Goal: Navigation & Orientation: Find specific page/section

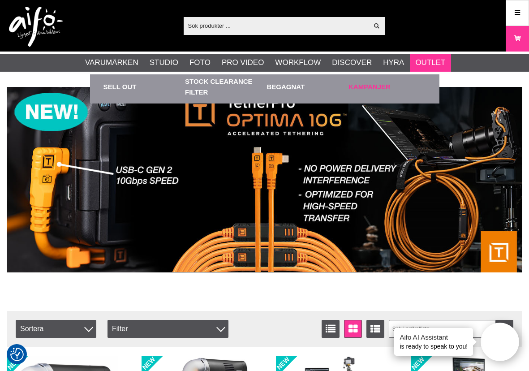
click at [359, 83] on link "Kampanjer" at bounding box center [386, 86] width 77 height 25
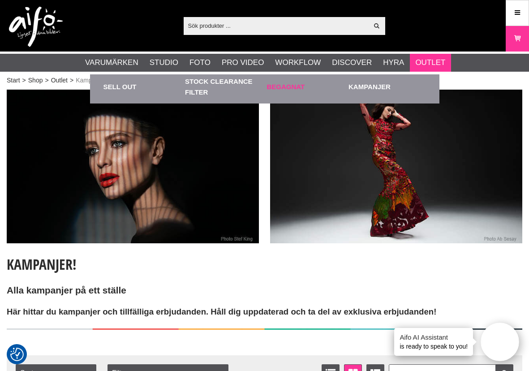
click at [292, 83] on link "Begagnat" at bounding box center [305, 86] width 77 height 25
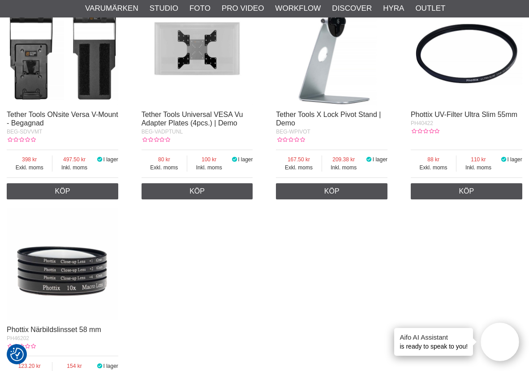
scroll to position [1478, 0]
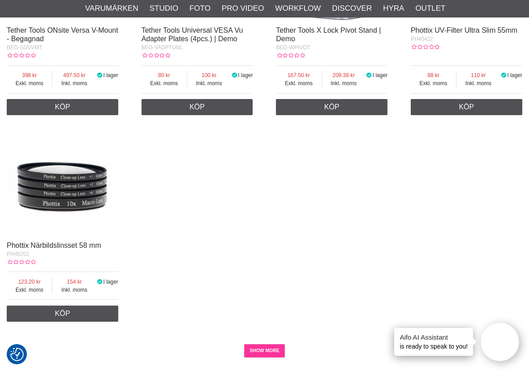
click at [267, 346] on link "SHOW MORE" at bounding box center [264, 350] width 41 height 13
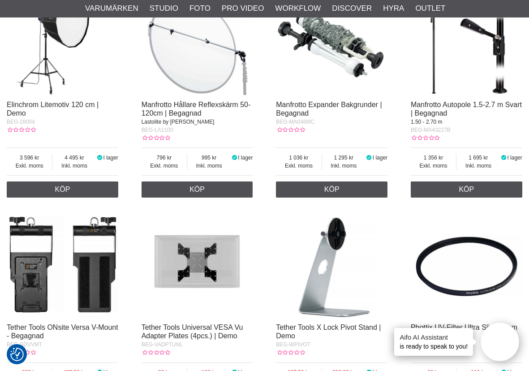
scroll to position [912, 0]
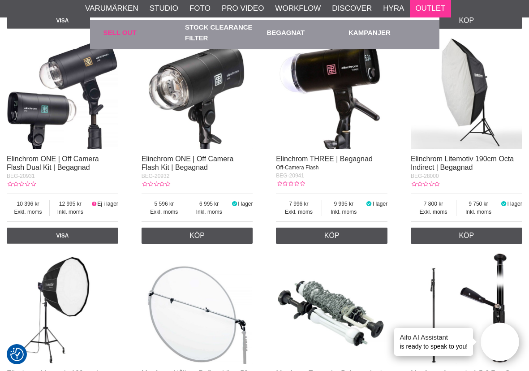
click at [123, 32] on link "Sell out" at bounding box center [141, 32] width 77 height 25
